Goal: Information Seeking & Learning: Learn about a topic

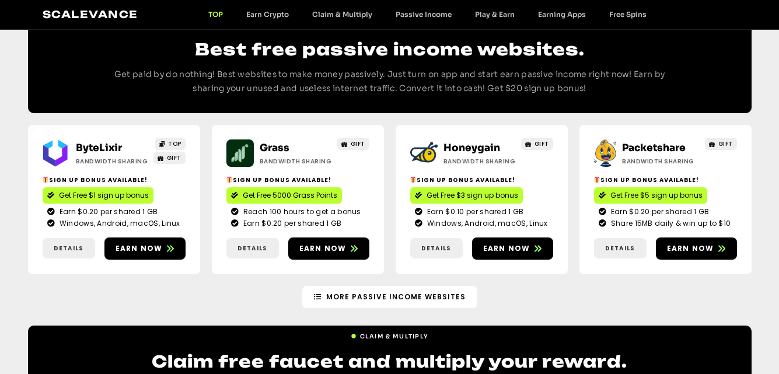
scroll to position [1333, 0]
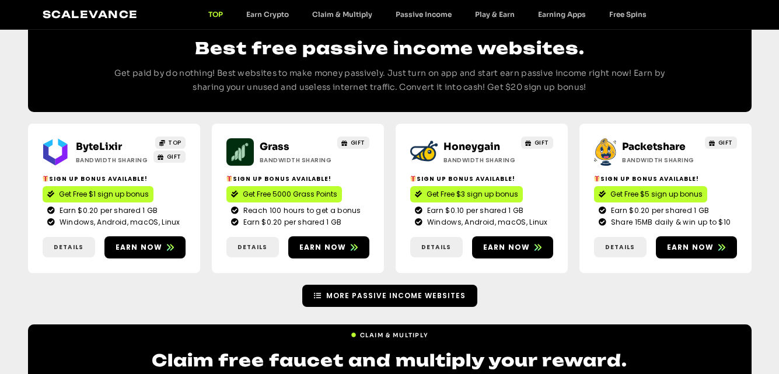
click at [347, 291] on span "More Passive Income Websites" at bounding box center [396, 296] width 140 height 11
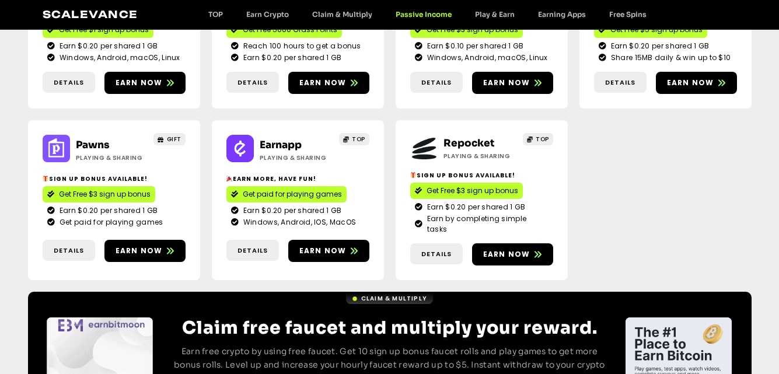
scroll to position [236, 0]
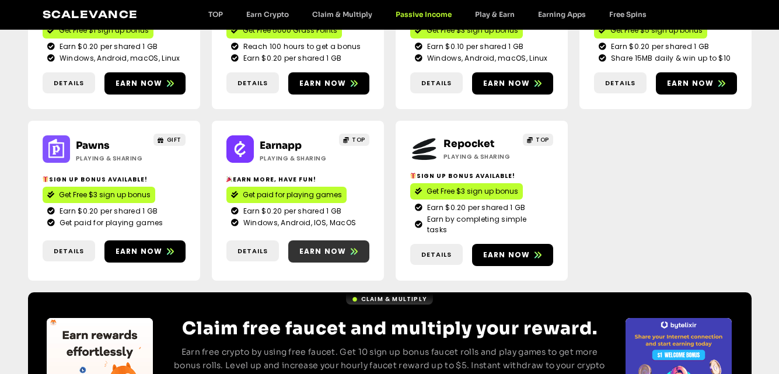
click at [298, 246] on span "Earn now" at bounding box center [328, 251] width 81 height 11
click at [259, 246] on span "Details" at bounding box center [253, 251] width 30 height 10
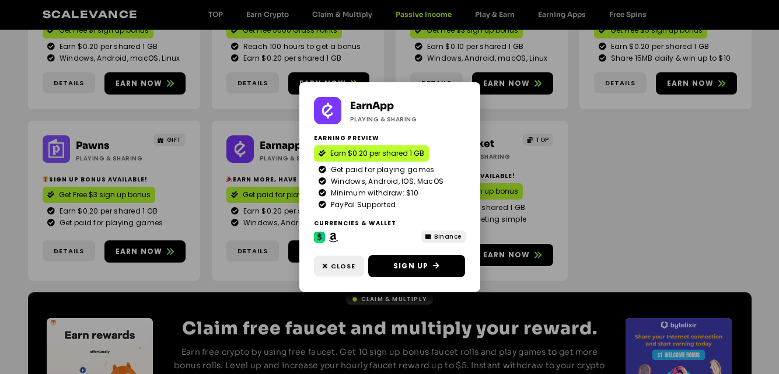
click at [589, 190] on div "EarnApp Playing & Sharing Earning preview Earn $0.20 per shared 1 GB Get paid f…" at bounding box center [389, 187] width 779 height 374
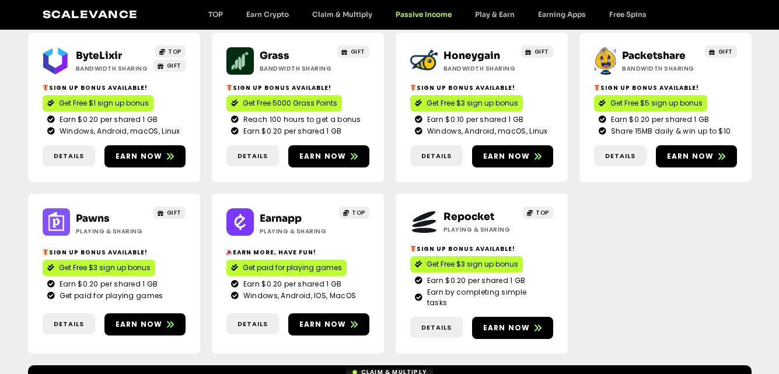
scroll to position [164, 0]
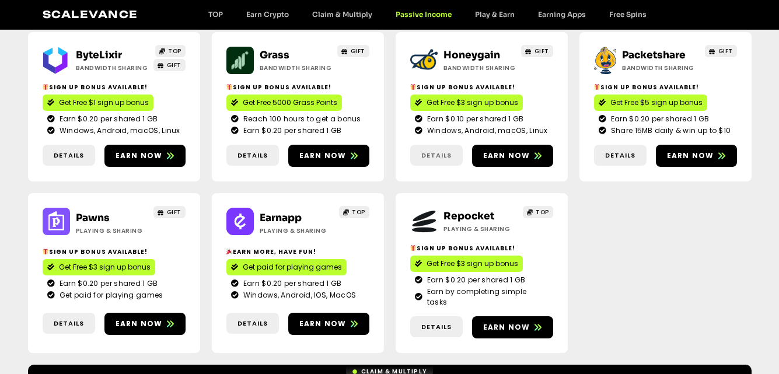
click at [451, 153] on span "Details" at bounding box center [436, 156] width 53 height 10
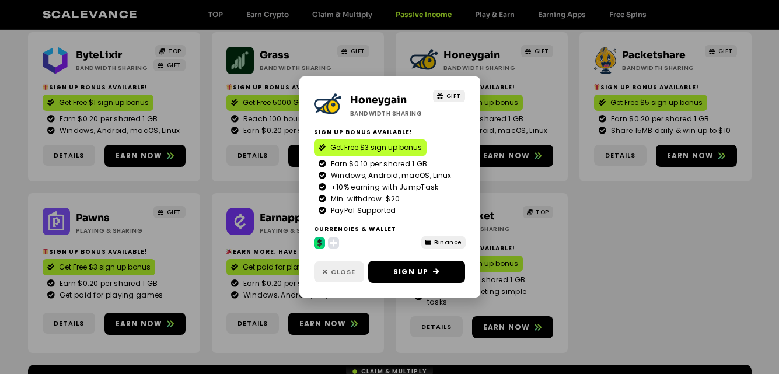
click at [344, 269] on span "Close" at bounding box center [343, 272] width 25 height 10
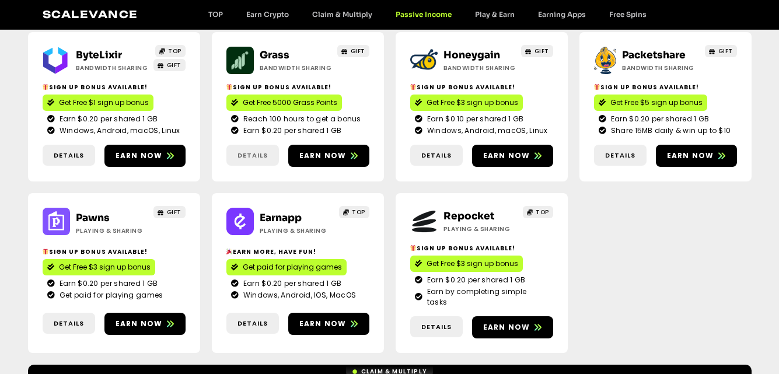
click at [250, 156] on span "Details" at bounding box center [253, 156] width 30 height 10
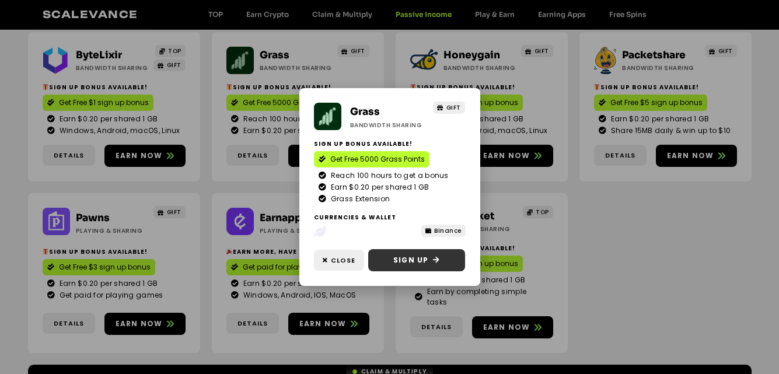
click at [416, 256] on span "Sign Up" at bounding box center [410, 260] width 35 height 11
click at [335, 263] on span "Close" at bounding box center [343, 261] width 25 height 10
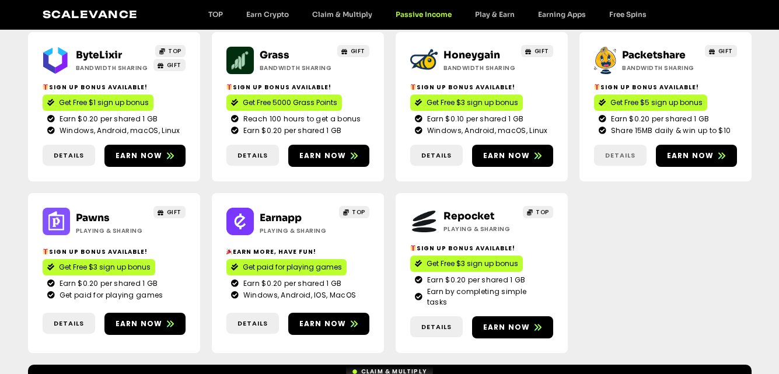
click at [622, 155] on span "Details" at bounding box center [620, 156] width 30 height 10
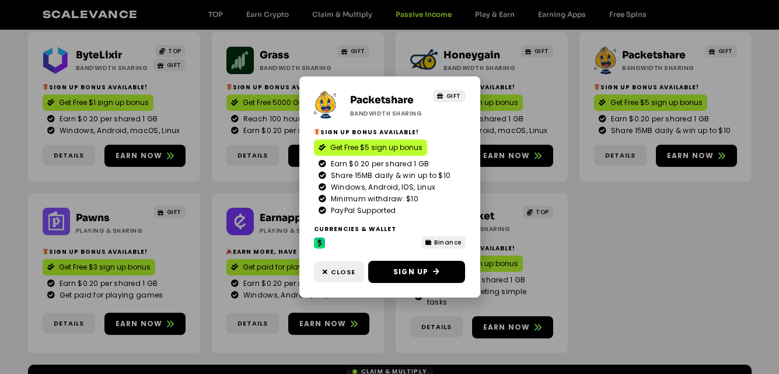
click at [653, 211] on div "Packetshare Bandwidth Sharing GIFT Sign Up Bonus Available! Get Free $5 sign up…" at bounding box center [389, 187] width 779 height 374
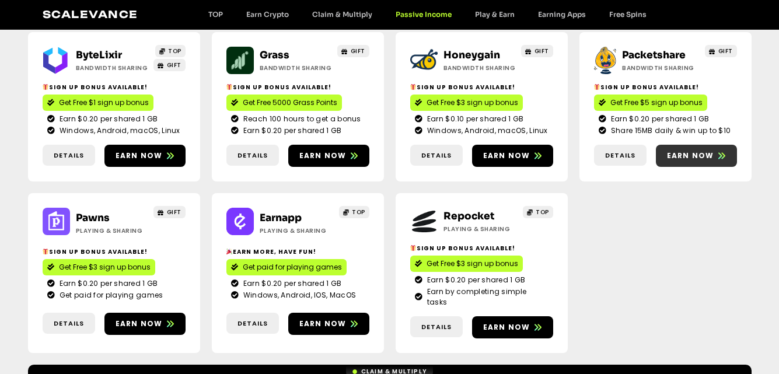
click at [685, 156] on span "Earn now" at bounding box center [690, 156] width 47 height 11
click at [624, 153] on span "Details" at bounding box center [620, 156] width 30 height 10
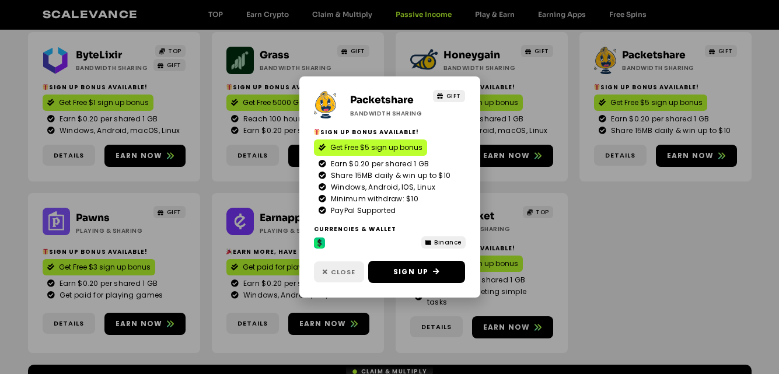
click at [327, 272] on icon at bounding box center [325, 272] width 5 height 6
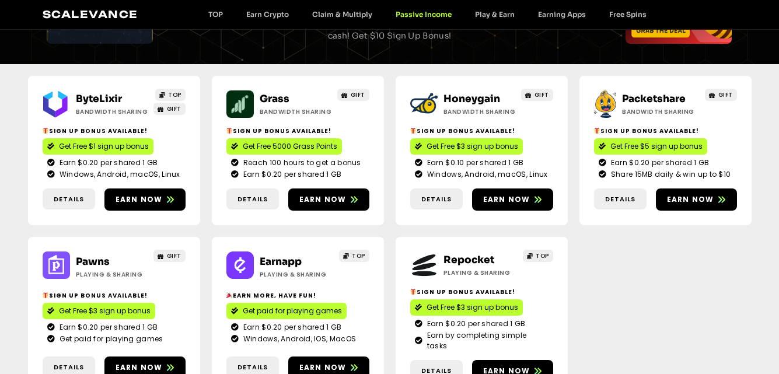
scroll to position [121, 0]
